Goal: Transaction & Acquisition: Purchase product/service

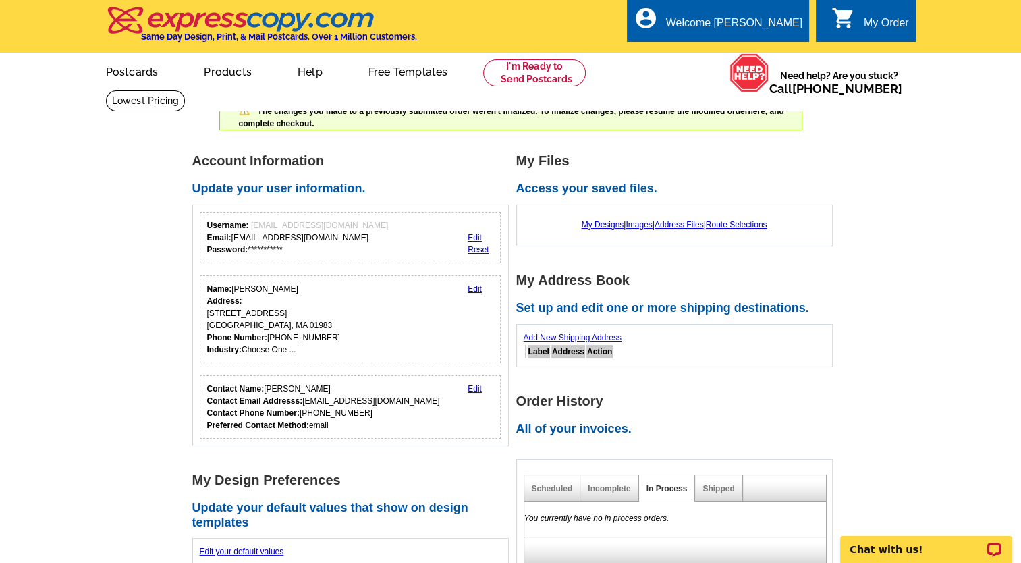
scroll to position [11, 0]
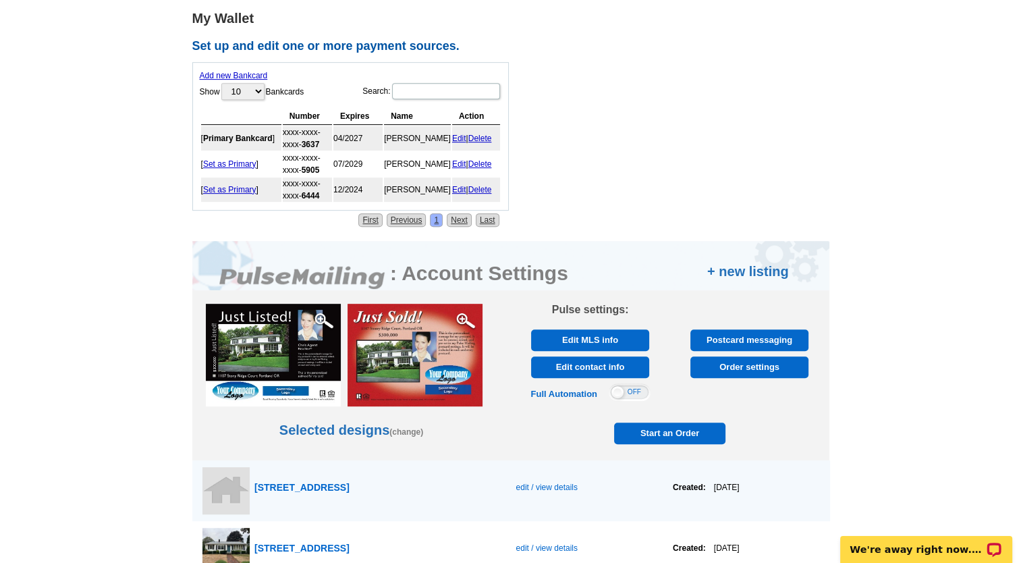
scroll to position [635, 0]
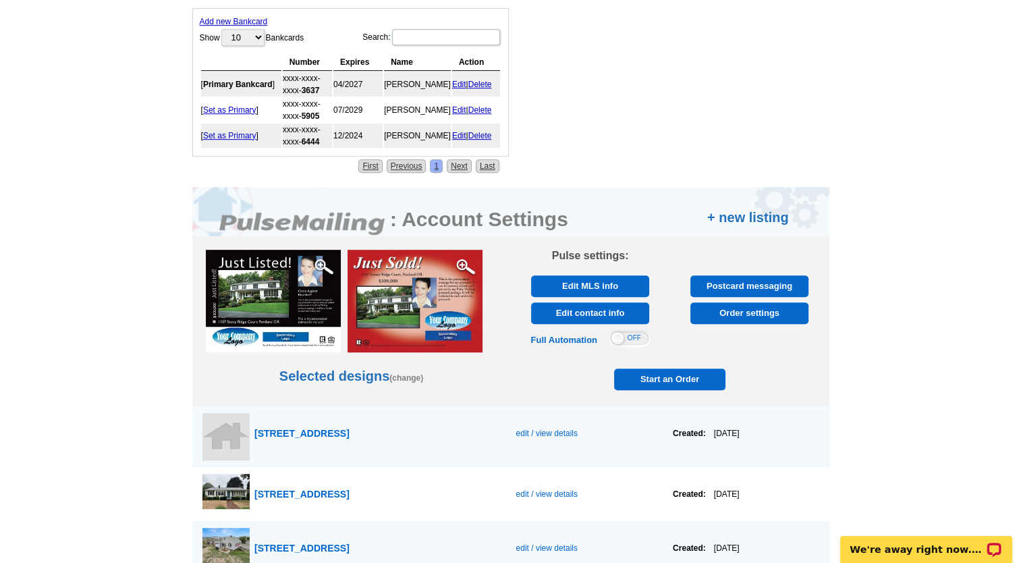
click at [518, 429] on span "edit / view details" at bounding box center [546, 433] width 61 height 9
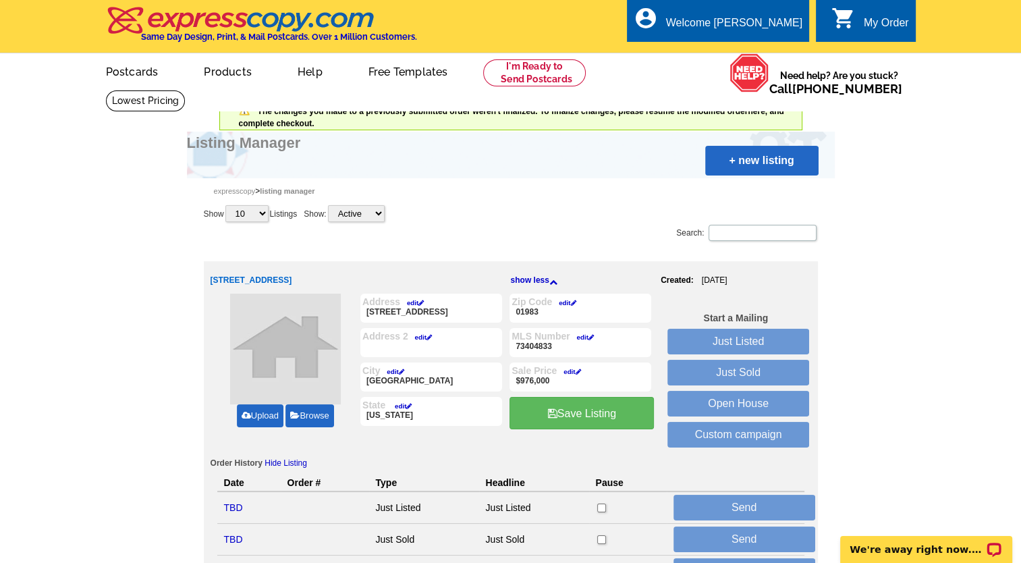
click at [259, 417] on link "Upload" at bounding box center [260, 415] width 47 height 23
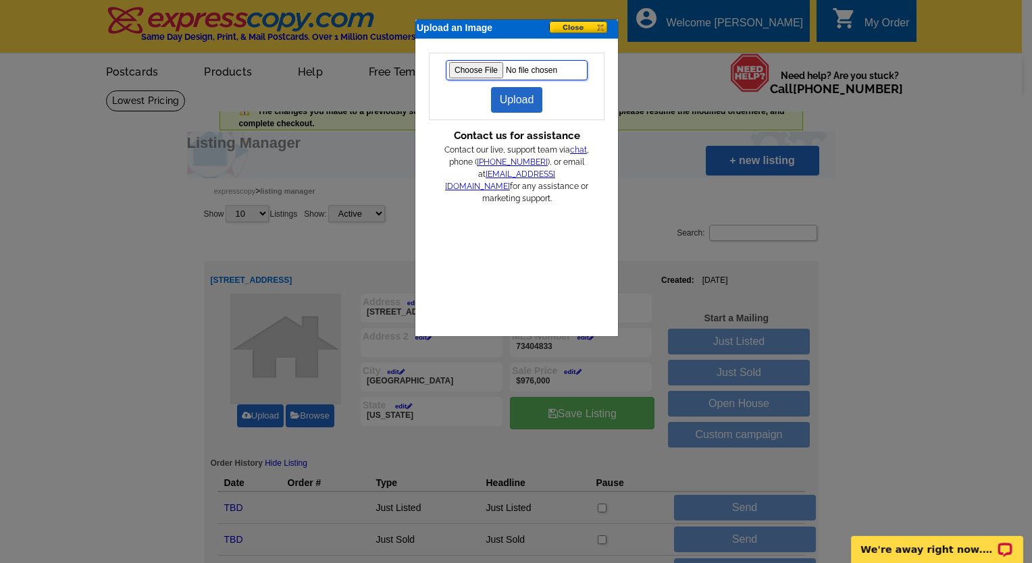
click at [466, 68] on input "file" at bounding box center [517, 70] width 142 height 20
click at [470, 67] on input "file" at bounding box center [517, 70] width 142 height 20
click at [459, 66] on input "file" at bounding box center [517, 70] width 142 height 20
type input "C:\fakepath\pheasant13ext7-12.jpg"
click at [475, 72] on input "file" at bounding box center [517, 70] width 142 height 20
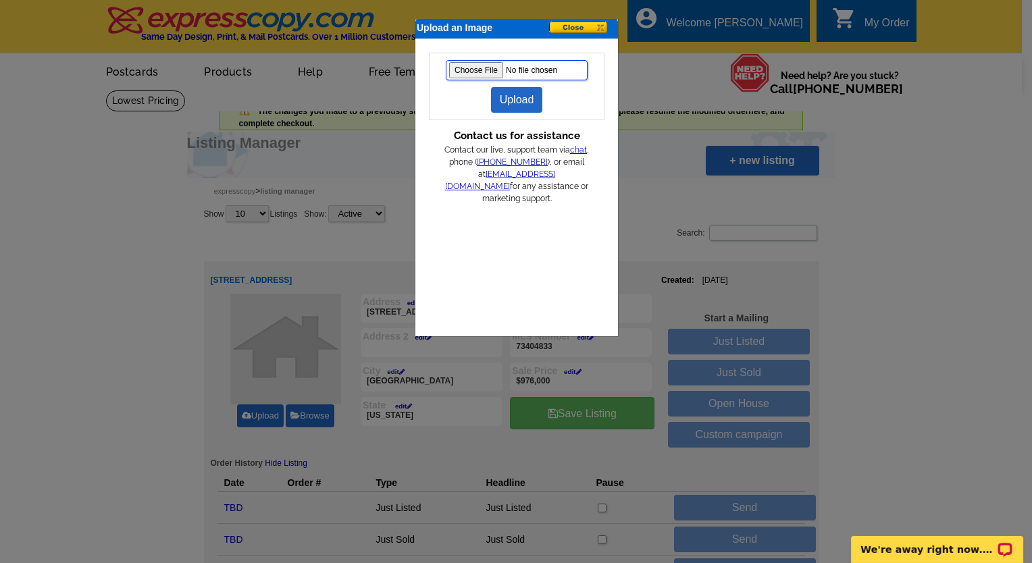
click at [462, 65] on input "file" at bounding box center [517, 70] width 142 height 20
click at [508, 101] on link "Upload" at bounding box center [517, 100] width 52 height 26
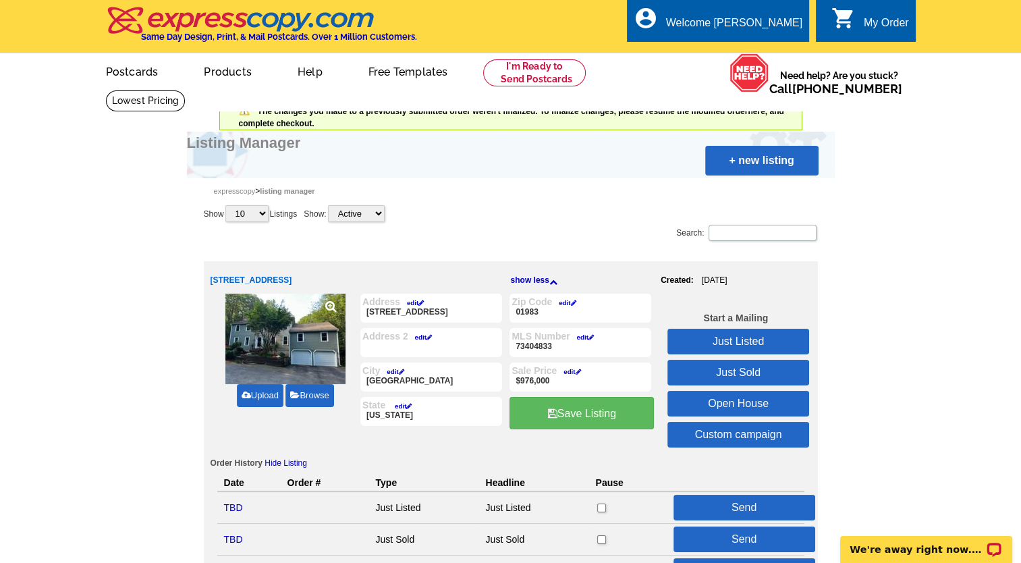
click at [264, 393] on link "Upload" at bounding box center [260, 395] width 47 height 23
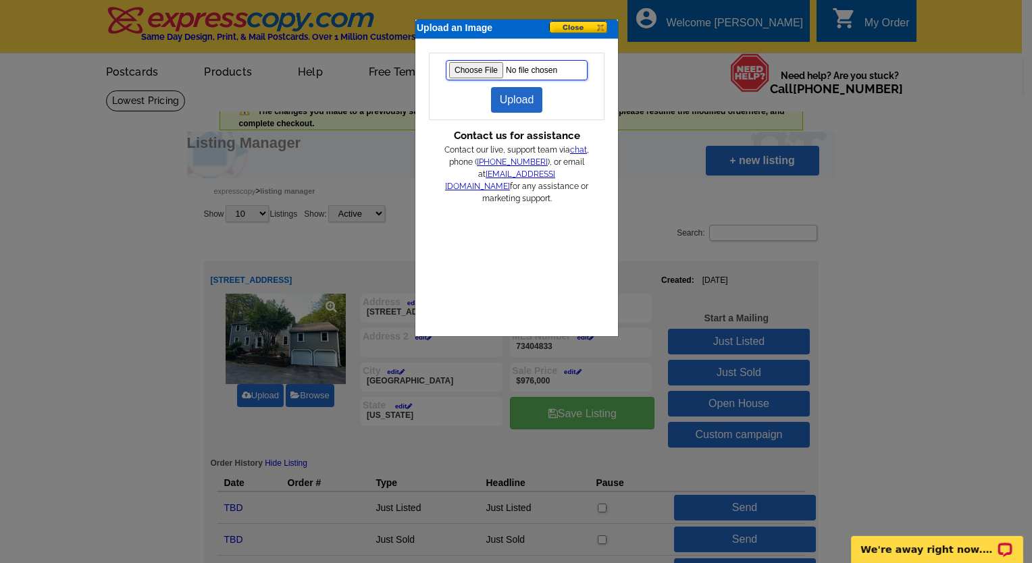
click at [463, 71] on input "file" at bounding box center [517, 70] width 142 height 20
click at [513, 105] on link "Upload" at bounding box center [517, 100] width 52 height 26
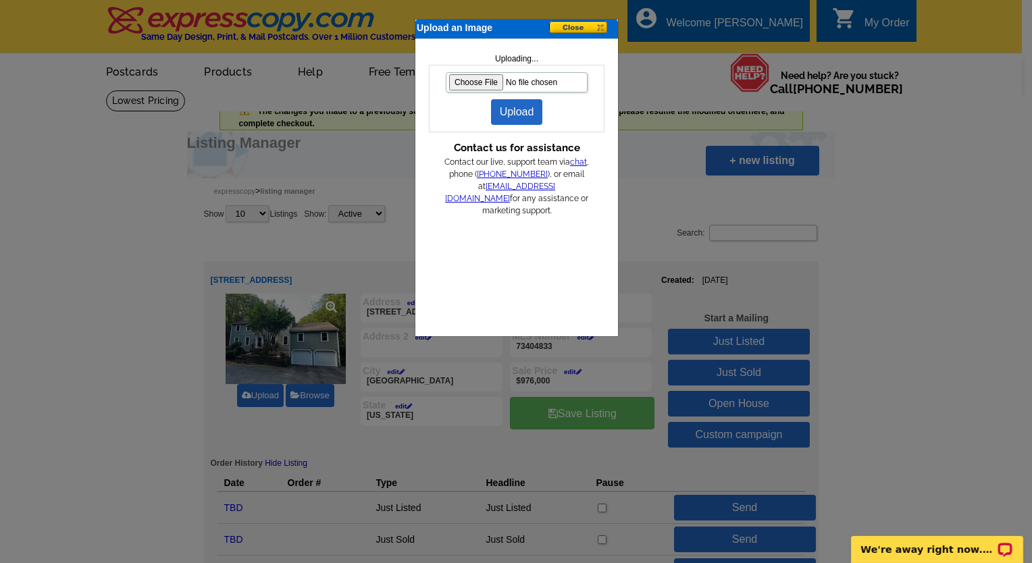
click at [579, 26] on button at bounding box center [583, 28] width 68 height 14
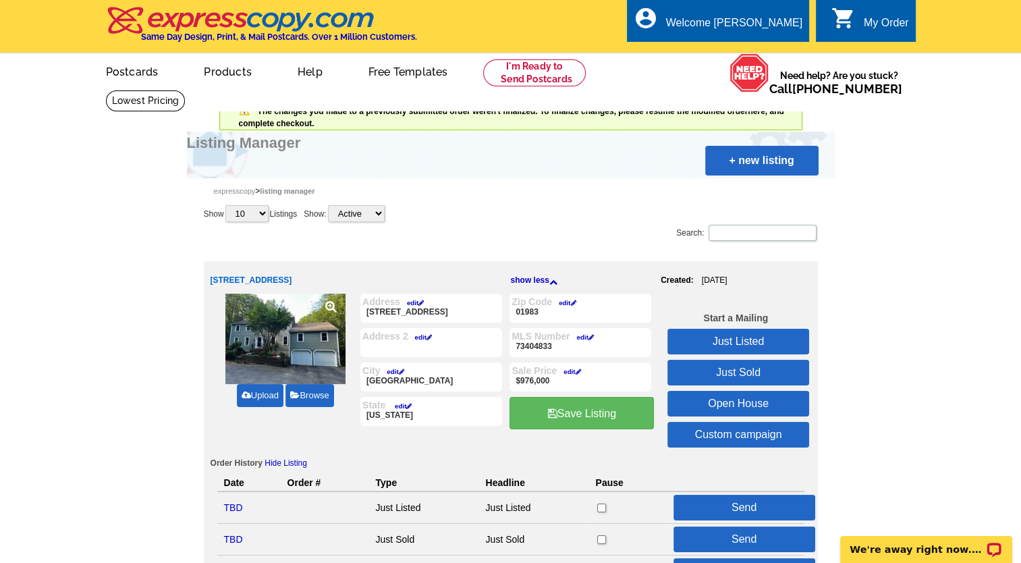
click at [262, 390] on link "Upload" at bounding box center [260, 395] width 47 height 23
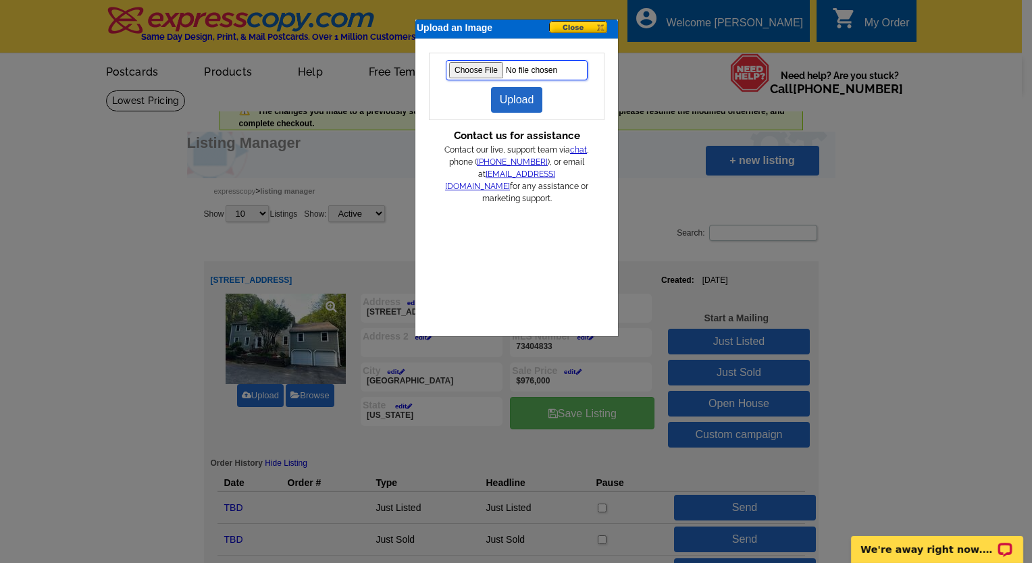
click at [486, 64] on input "file" at bounding box center [517, 70] width 142 height 20
type input "C:\fakepath\pheasant13extsideleft.jpg"
click at [512, 98] on link "Upload" at bounding box center [517, 100] width 52 height 26
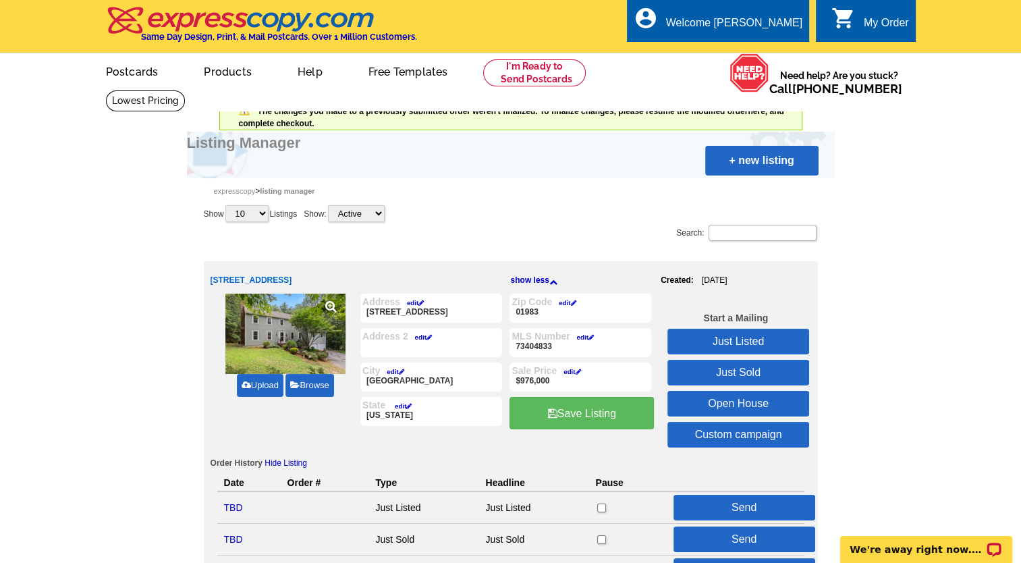
click at [749, 371] on link "Just Sold" at bounding box center [739, 373] width 142 height 26
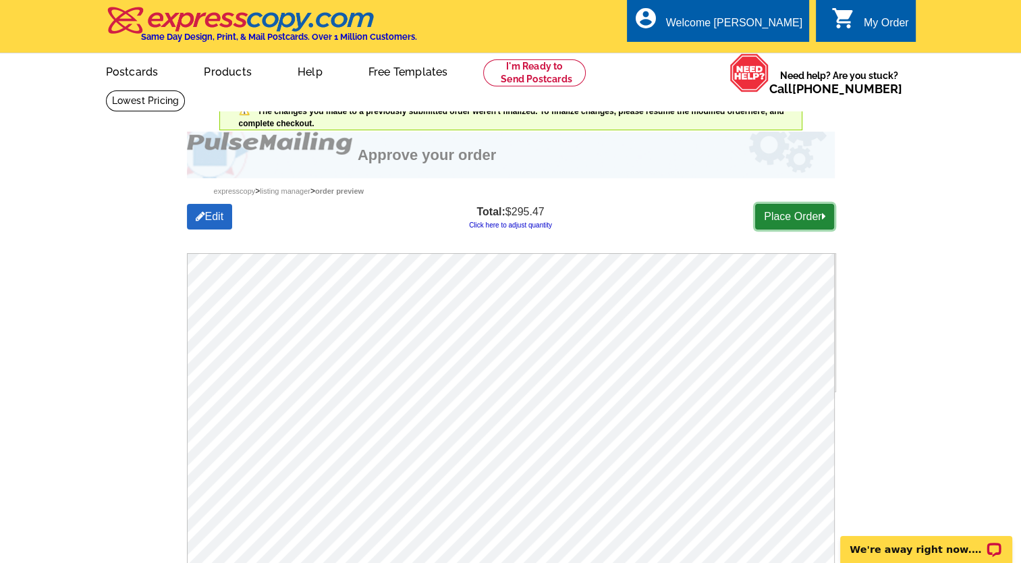
click at [801, 212] on link "Place Order" at bounding box center [794, 217] width 79 height 26
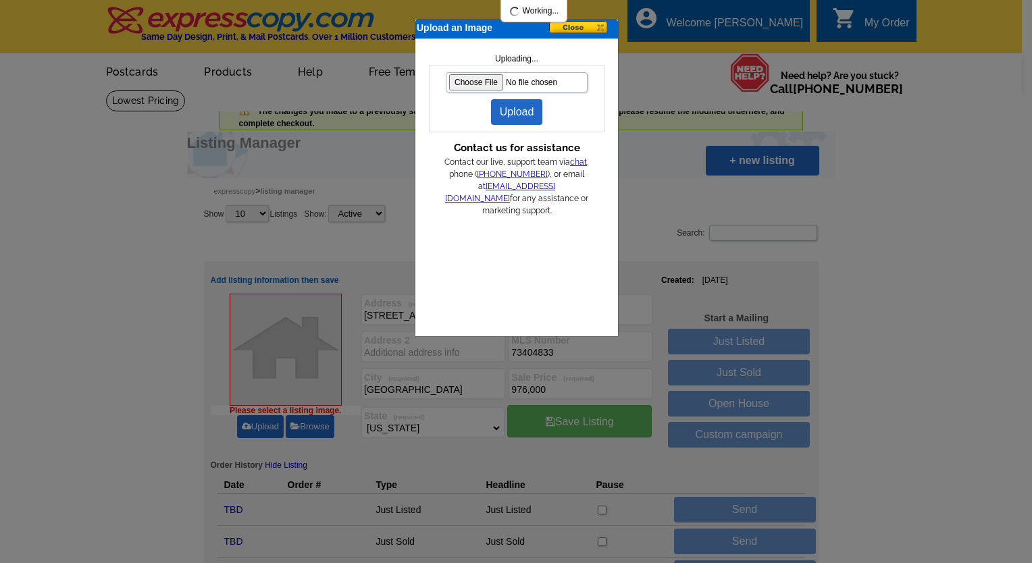
select select "22"
click at [579, 24] on button at bounding box center [583, 28] width 68 height 14
